Goal: Navigation & Orientation: Find specific page/section

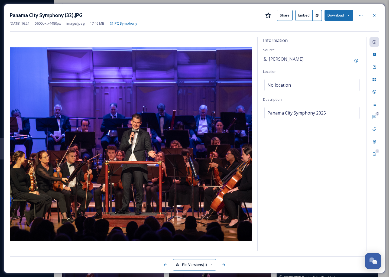
scroll to position [271, 0]
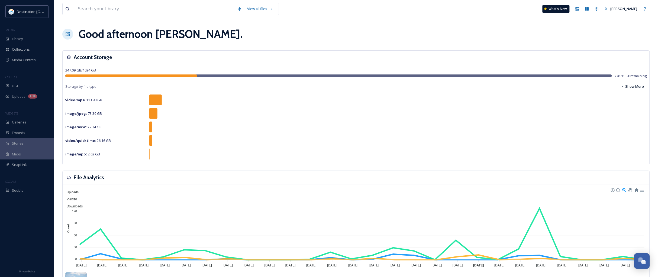
click at [343, 132] on div "image/ARW : 27.74 GB" at bounding box center [355, 127] width 581 height 11
click at [7, 36] on div "Library" at bounding box center [27, 39] width 54 height 11
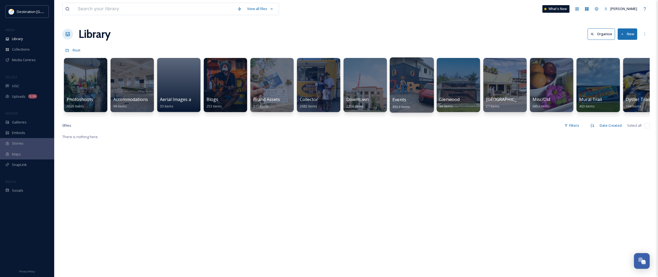
click at [407, 107] on span "8934 items" at bounding box center [402, 106] width 18 height 5
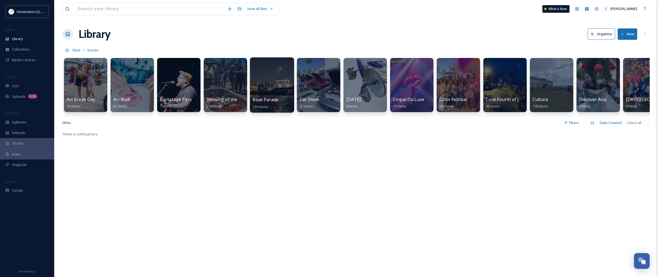
click at [258, 106] on span "126 items" at bounding box center [261, 106] width 16 height 5
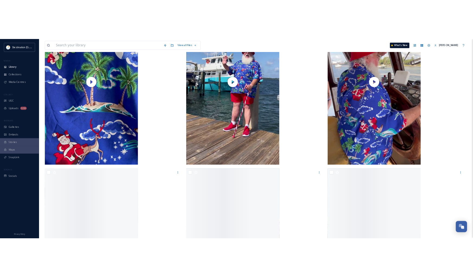
scroll to position [1097, 0]
